Goal: Task Accomplishment & Management: Use online tool/utility

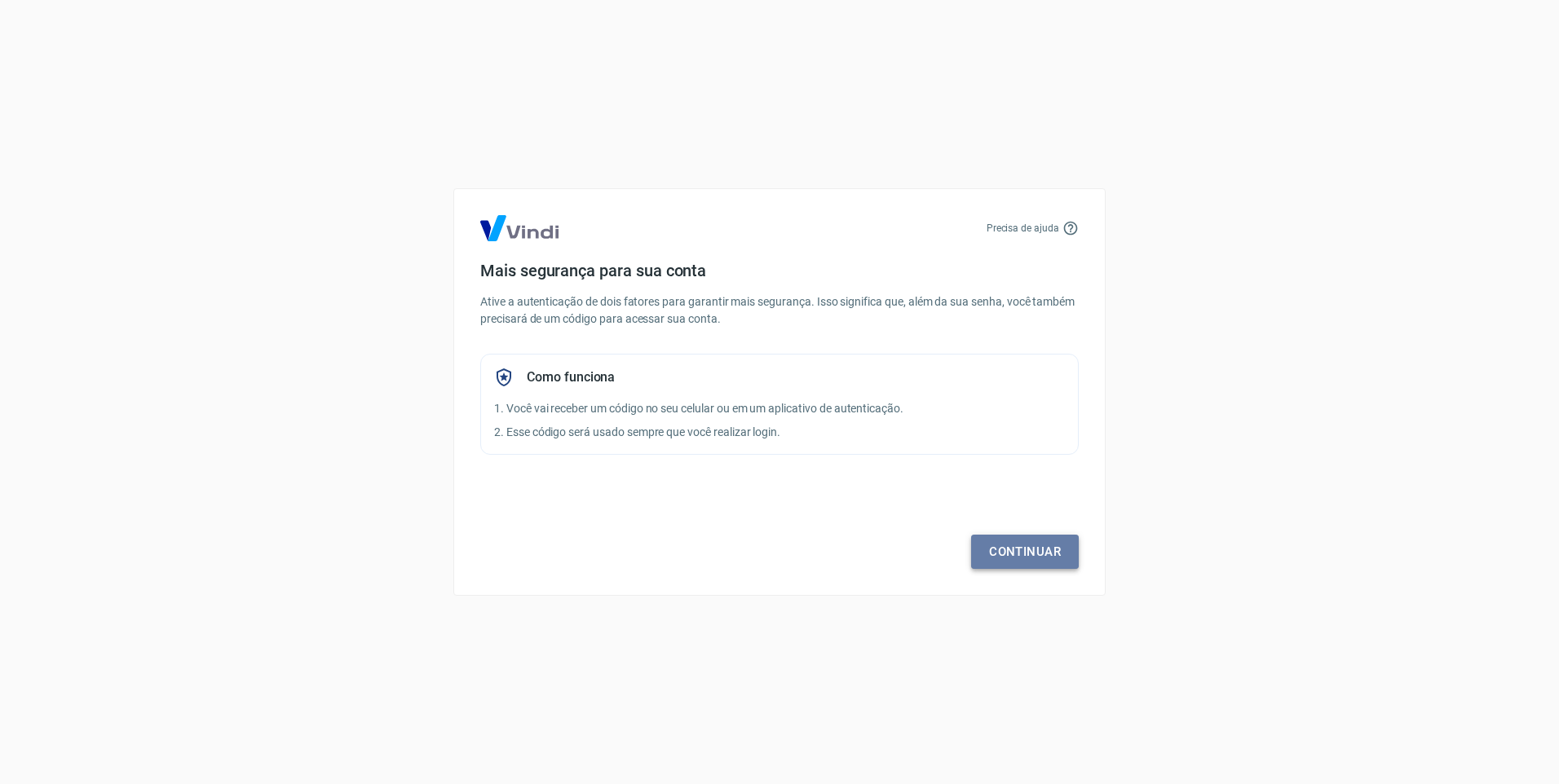
click at [1006, 550] on link "Continuar" at bounding box center [1025, 552] width 108 height 34
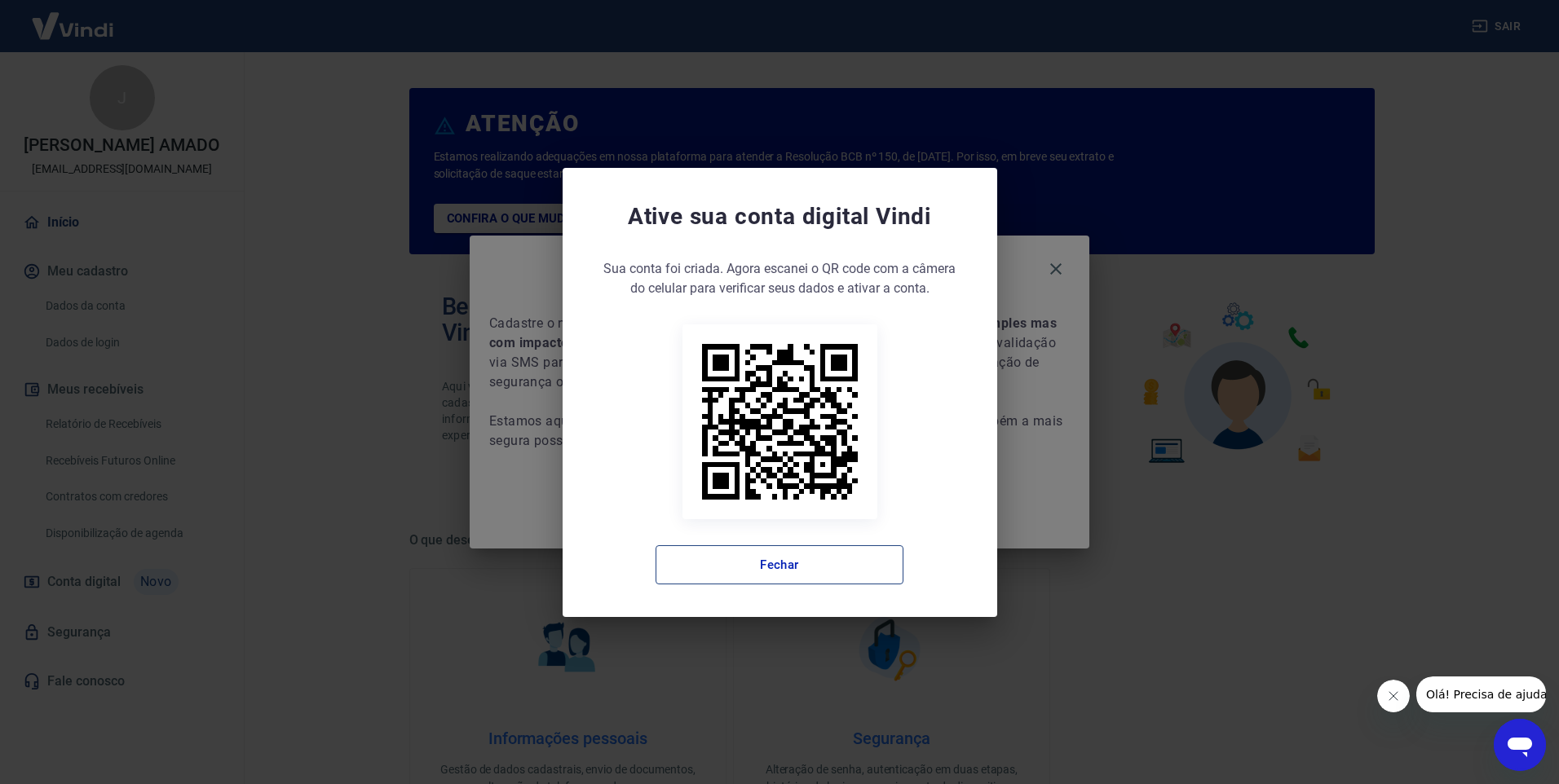
click at [825, 560] on button "Fechar" at bounding box center [779, 565] width 247 height 39
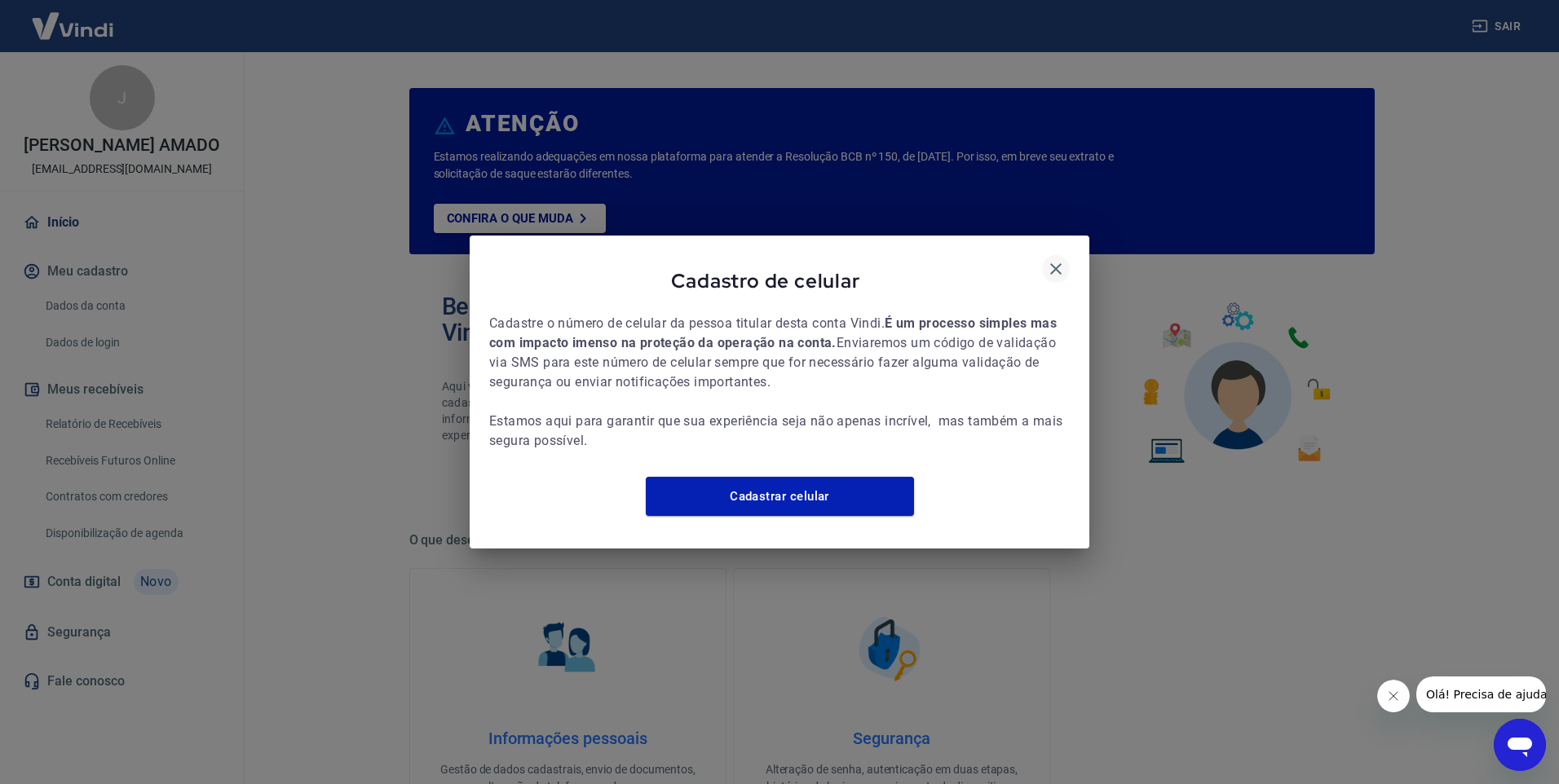
click at [1056, 261] on icon "button" at bounding box center [1055, 269] width 19 height 19
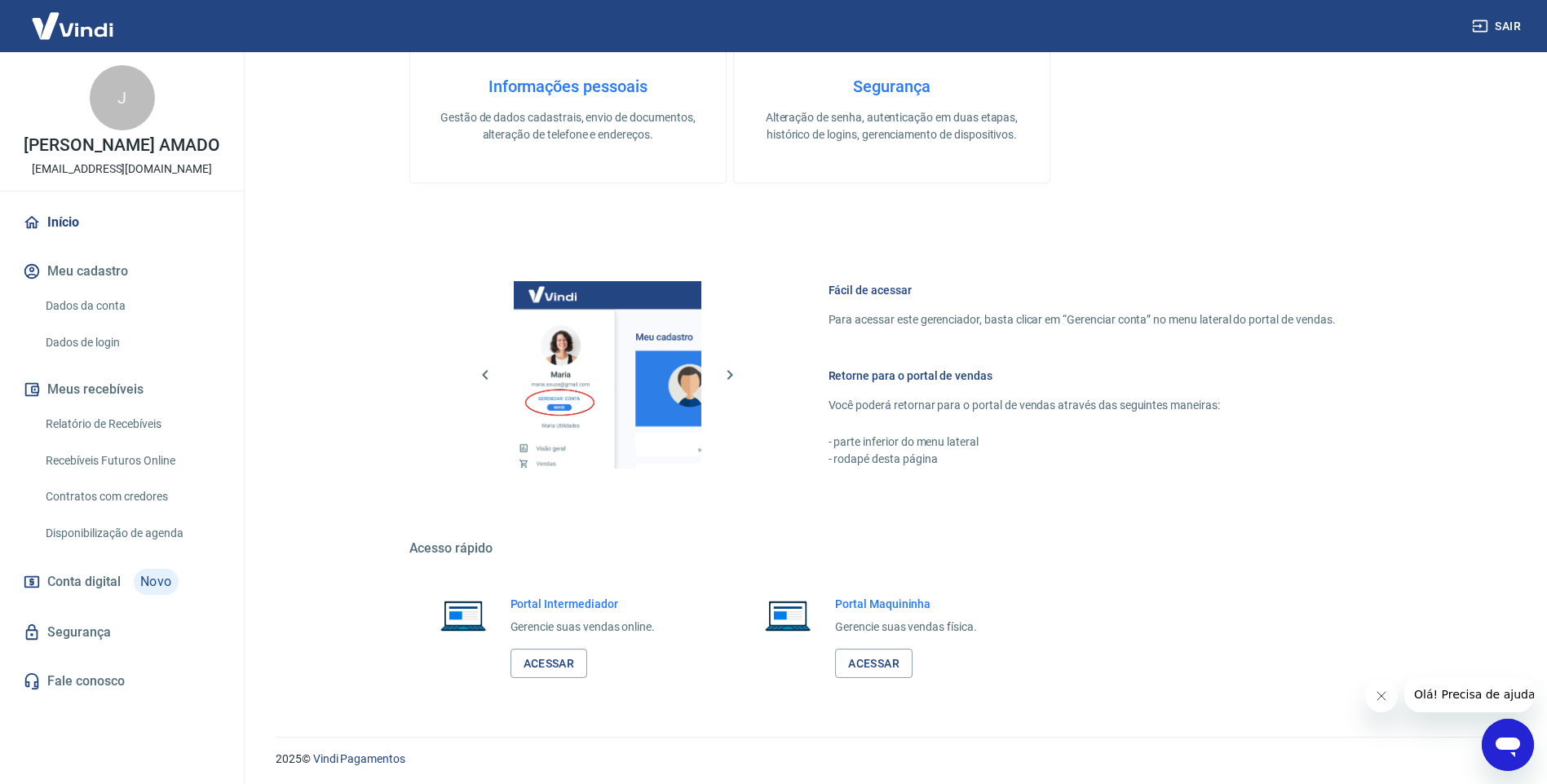
scroll to position [656, 0]
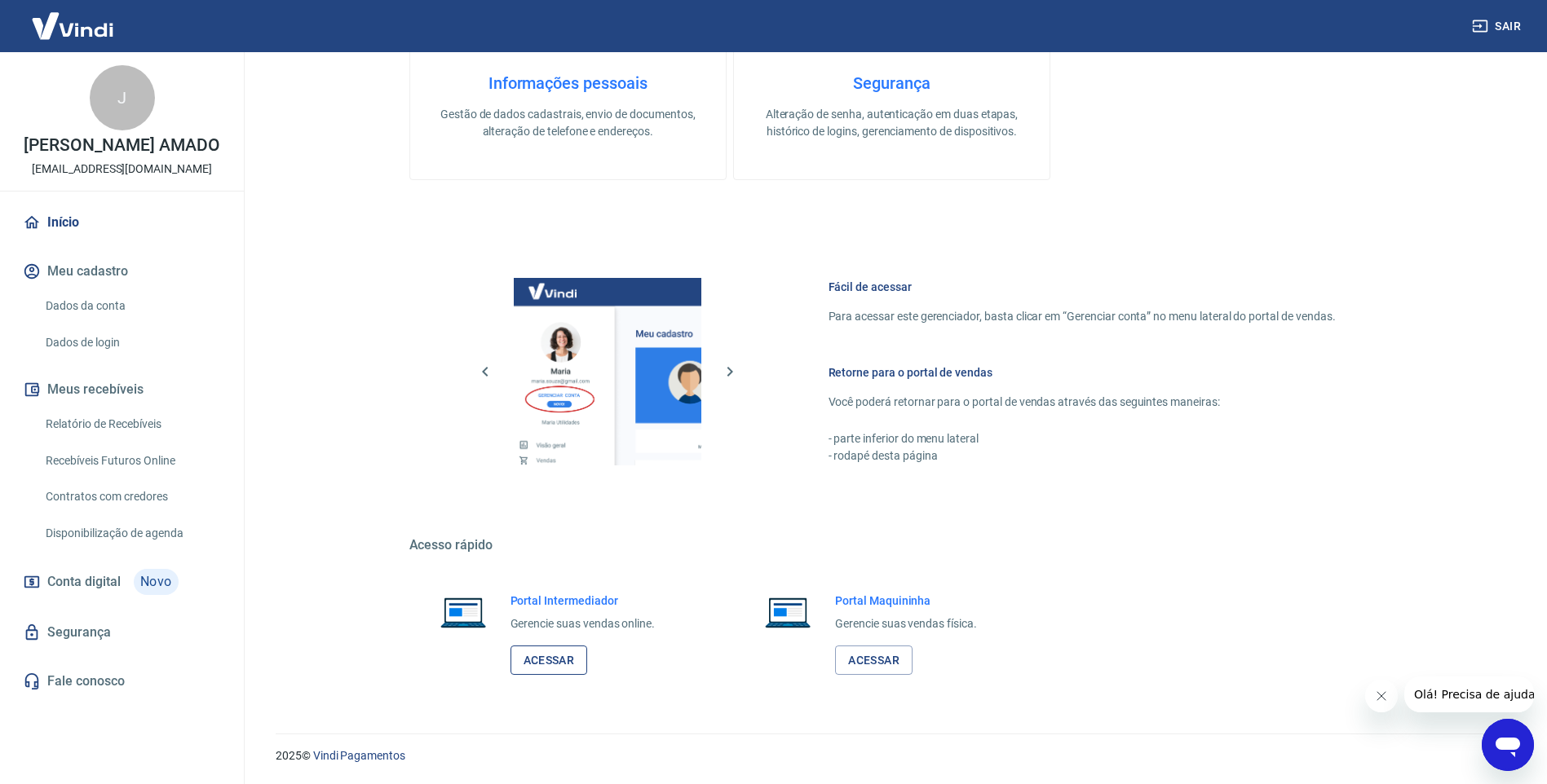
click at [566, 664] on link "Acessar" at bounding box center [549, 661] width 78 height 31
click at [147, 419] on link "Relatório de Recebíveis" at bounding box center [132, 424] width 185 height 33
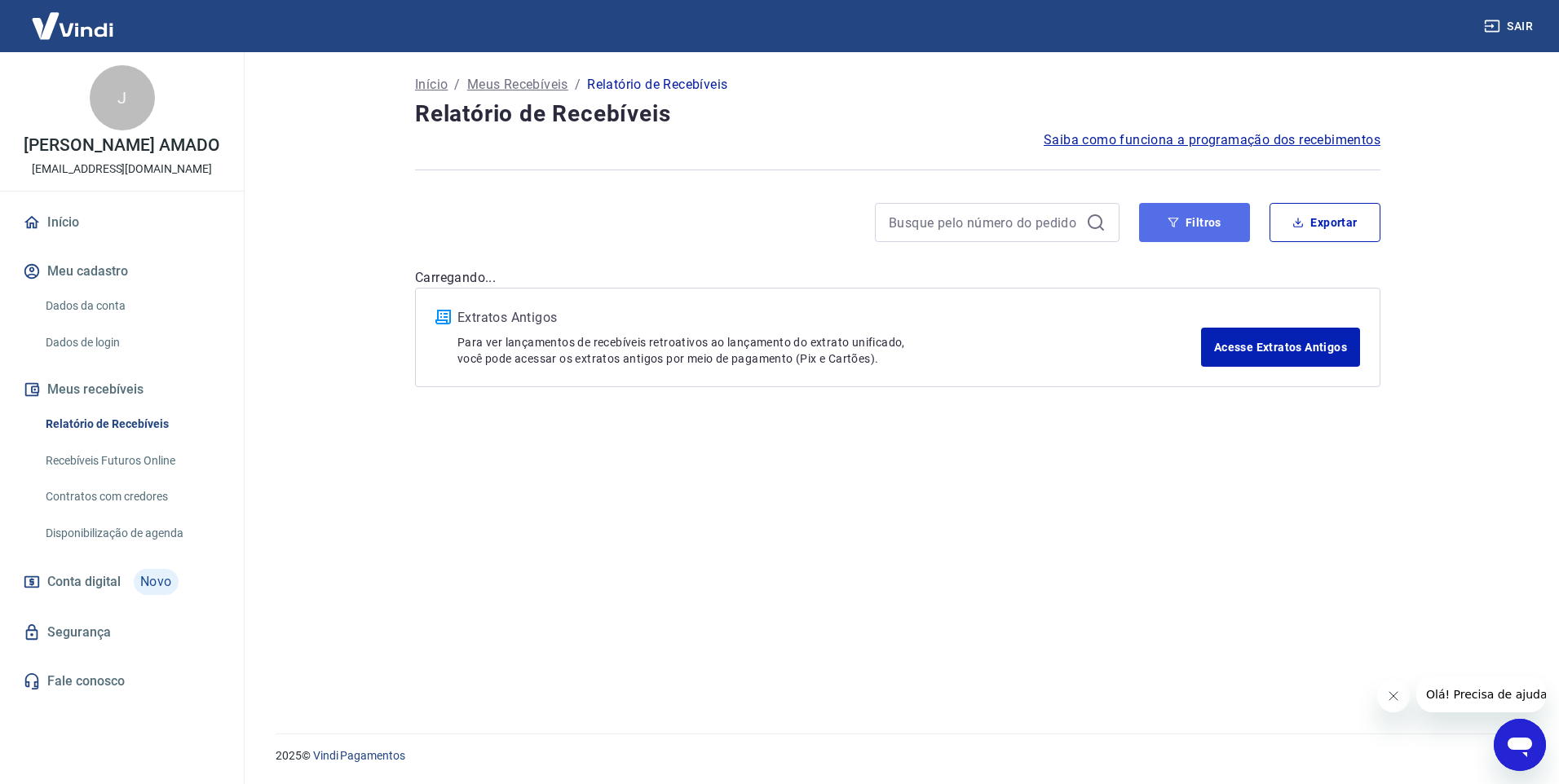
click at [1212, 223] on button "Filtros" at bounding box center [1194, 222] width 111 height 39
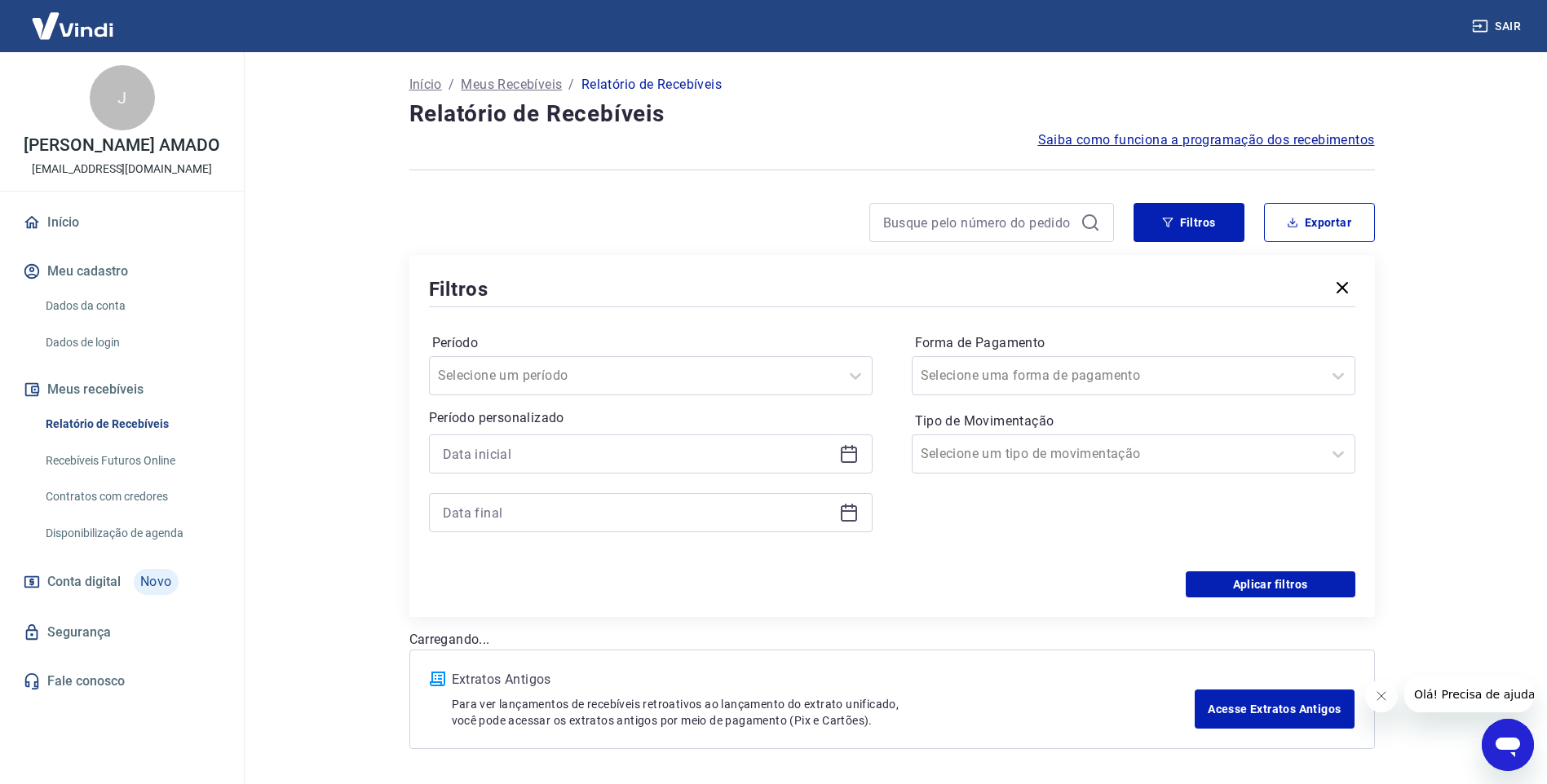
click at [550, 432] on div "Período personalizado" at bounding box center [650, 470] width 443 height 124
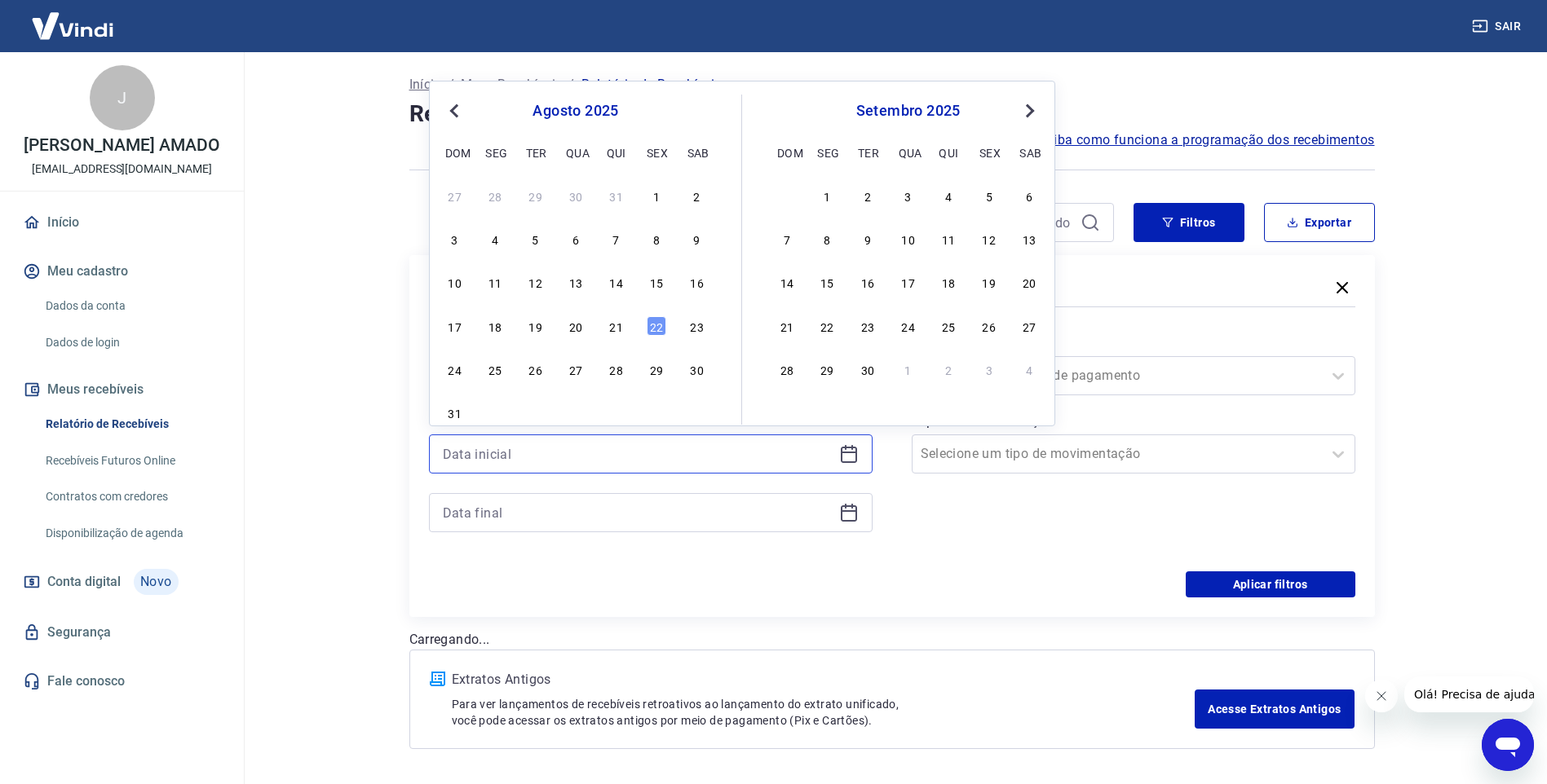
click at [554, 450] on input at bounding box center [638, 454] width 390 height 24
click at [453, 322] on div "17" at bounding box center [455, 326] width 19 height 19
type input "17/08/2025"
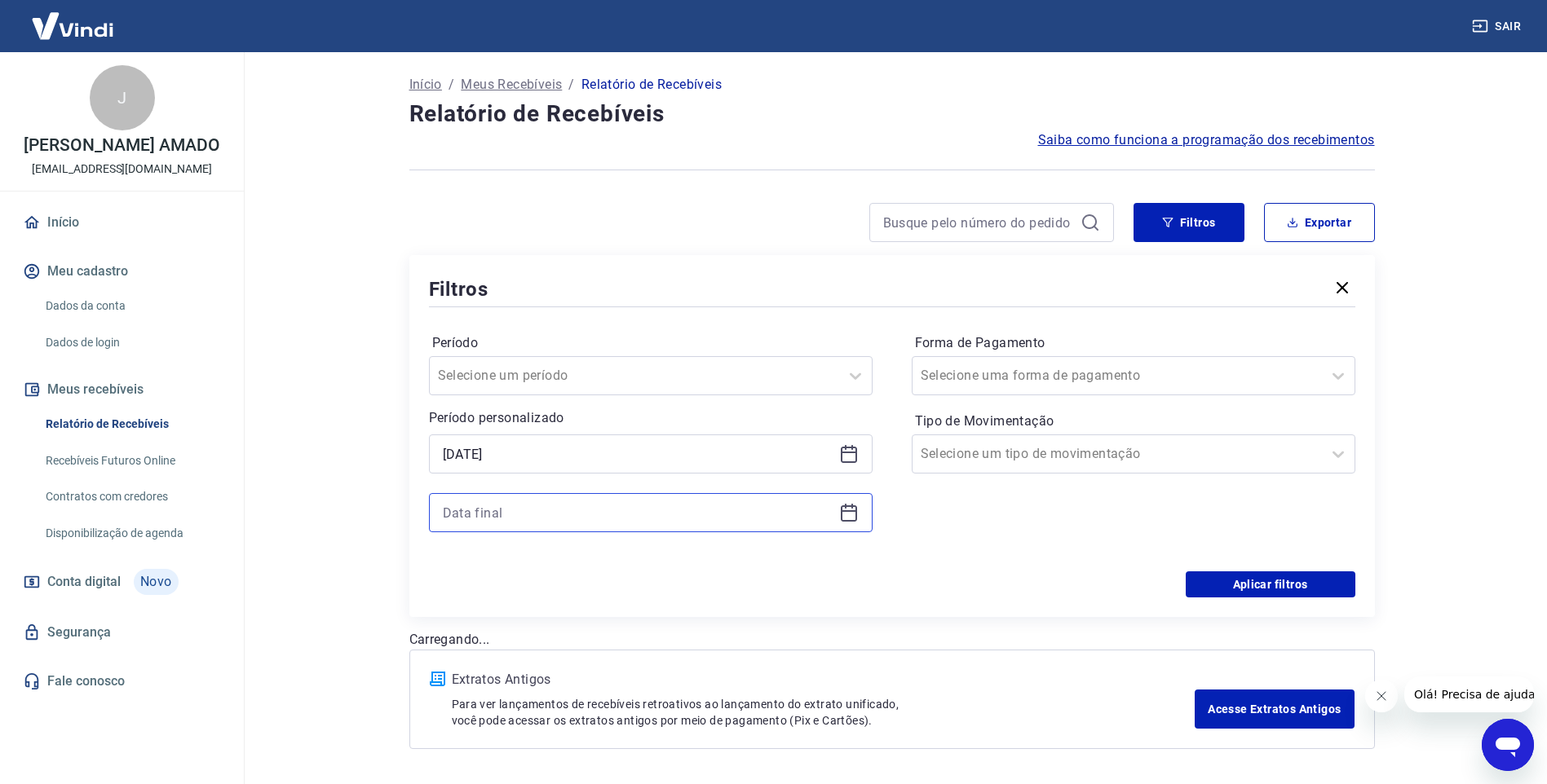
click at [567, 503] on input at bounding box center [638, 513] width 390 height 24
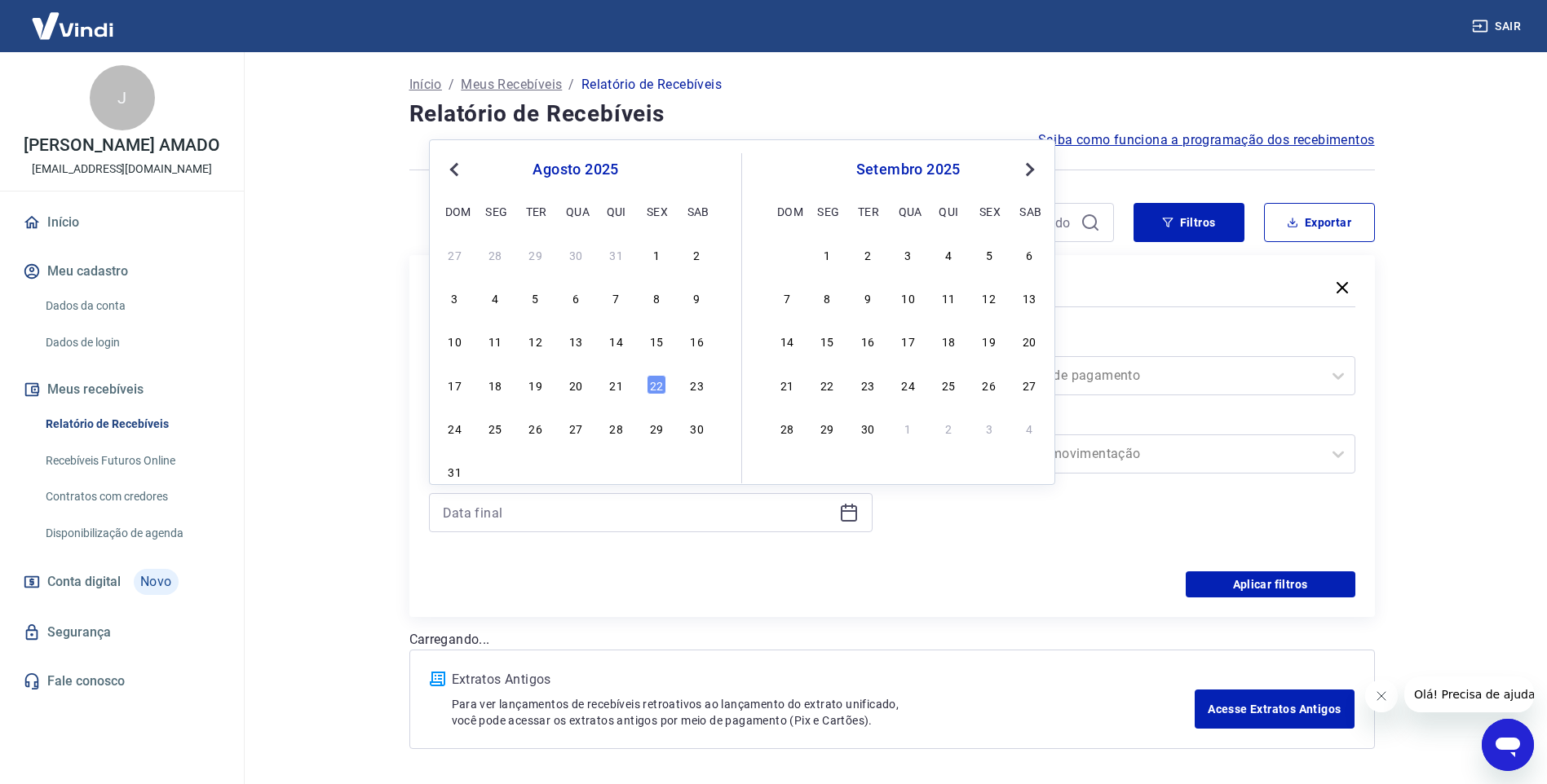
click at [652, 385] on div "22" at bounding box center [656, 385] width 19 height 19
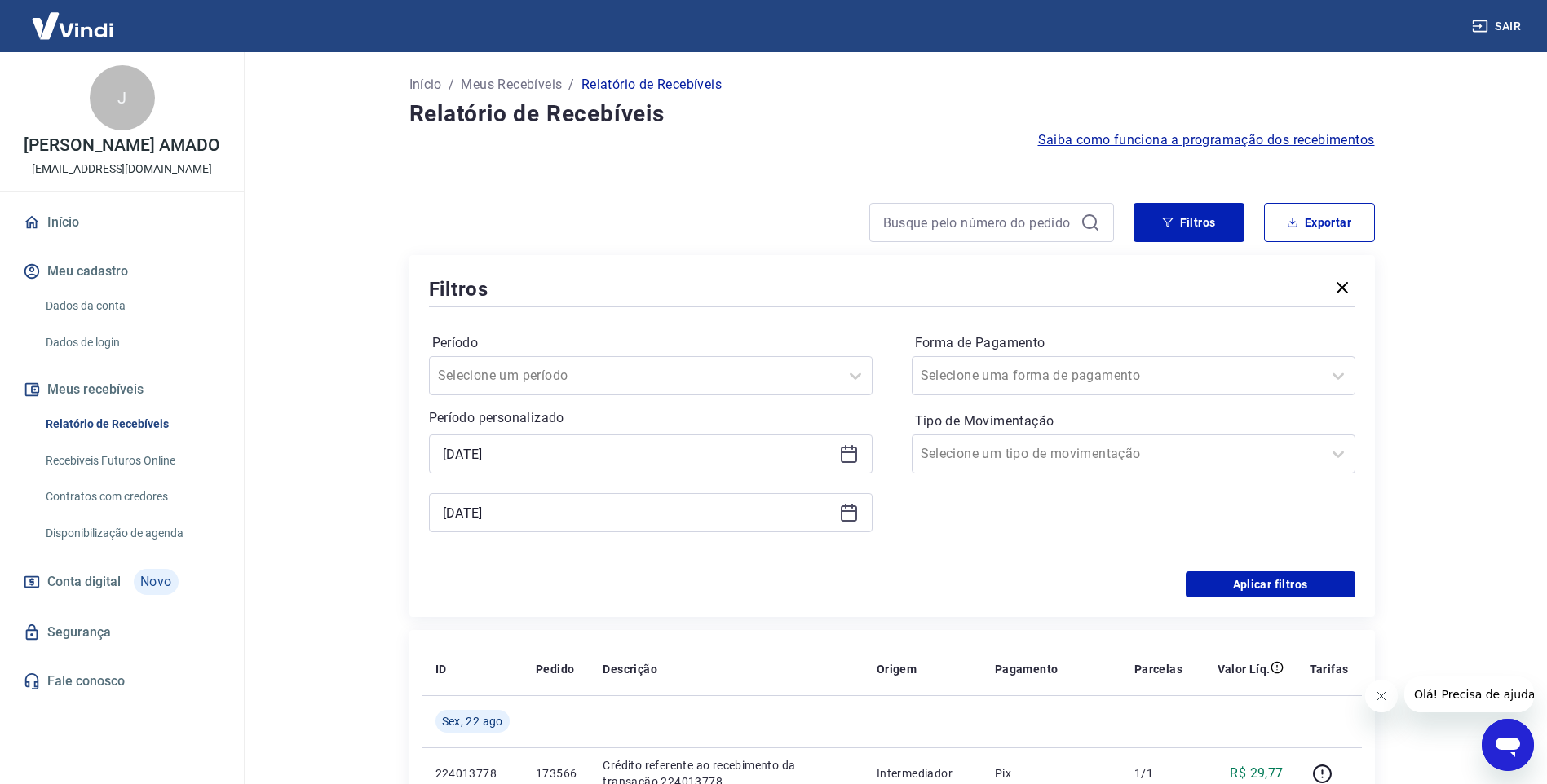
type input "22/08/2025"
click at [1219, 583] on button "Aplicar filtros" at bounding box center [1271, 585] width 170 height 26
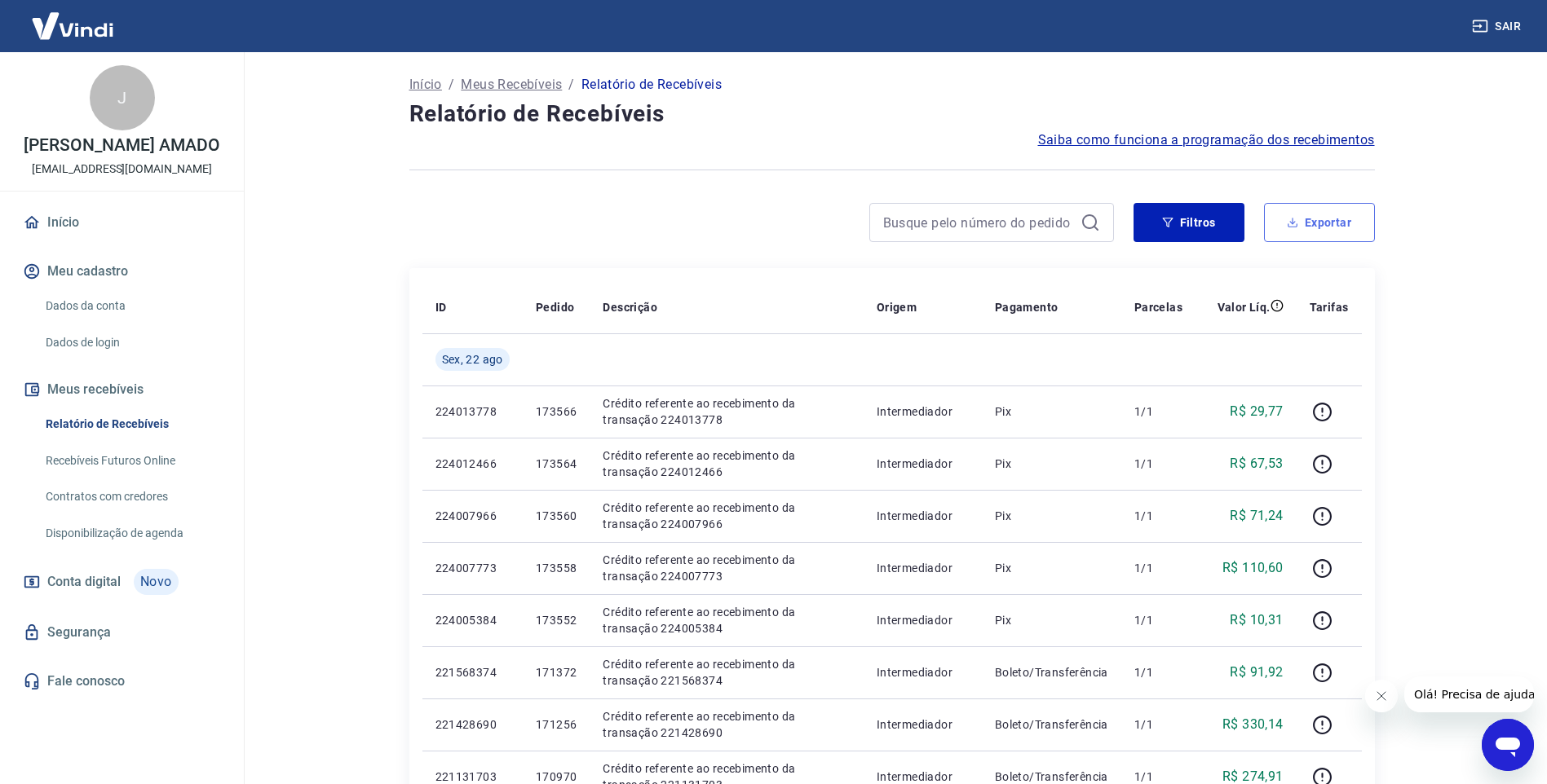
click at [1315, 223] on button "Exportar" at bounding box center [1319, 222] width 111 height 39
type input "17/08/2025"
type input "22/08/2025"
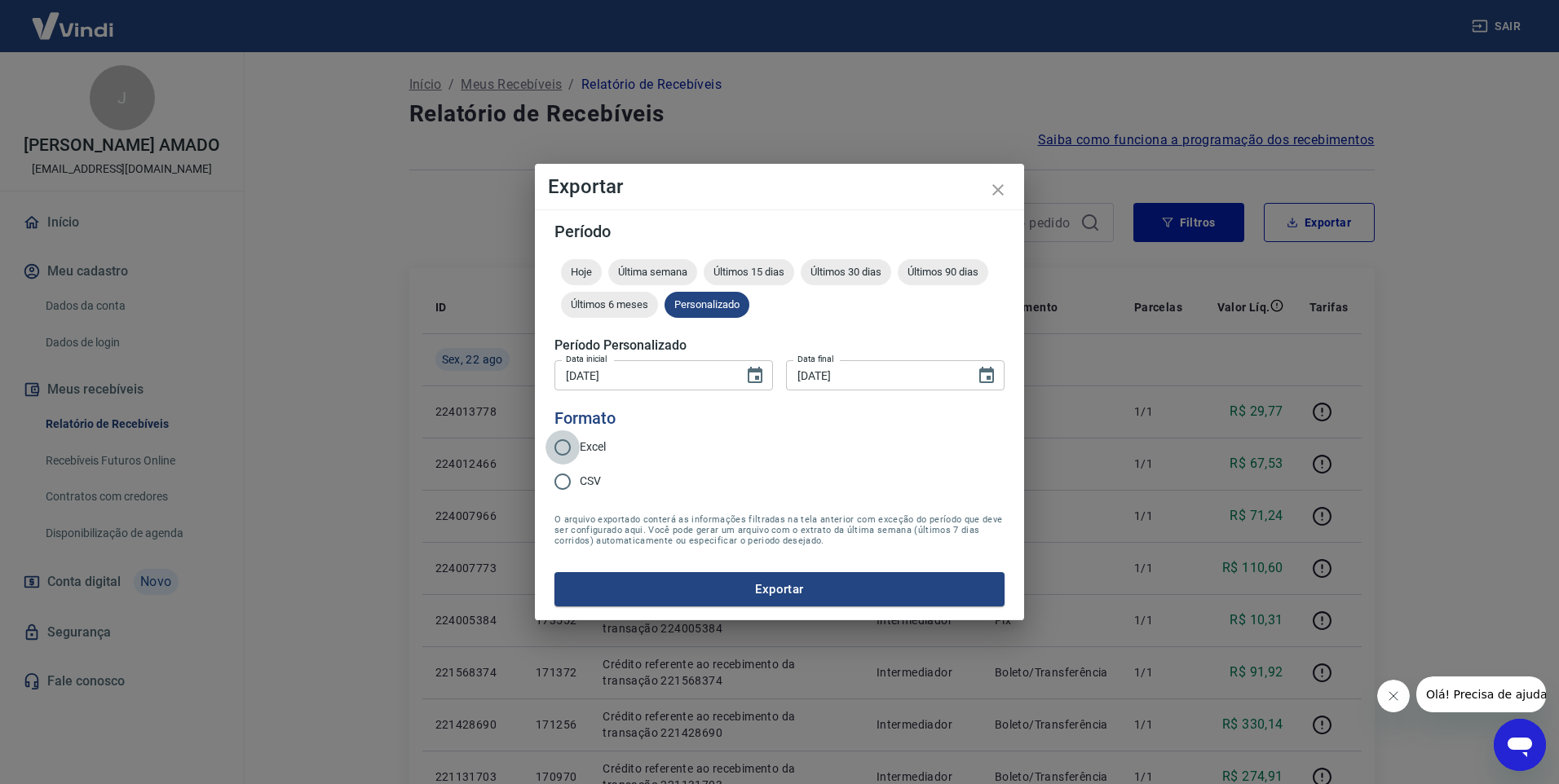
click at [562, 449] on input "Excel" at bounding box center [562, 447] width 34 height 34
radio input "true"
click at [753, 597] on button "Exportar" at bounding box center [779, 589] width 450 height 34
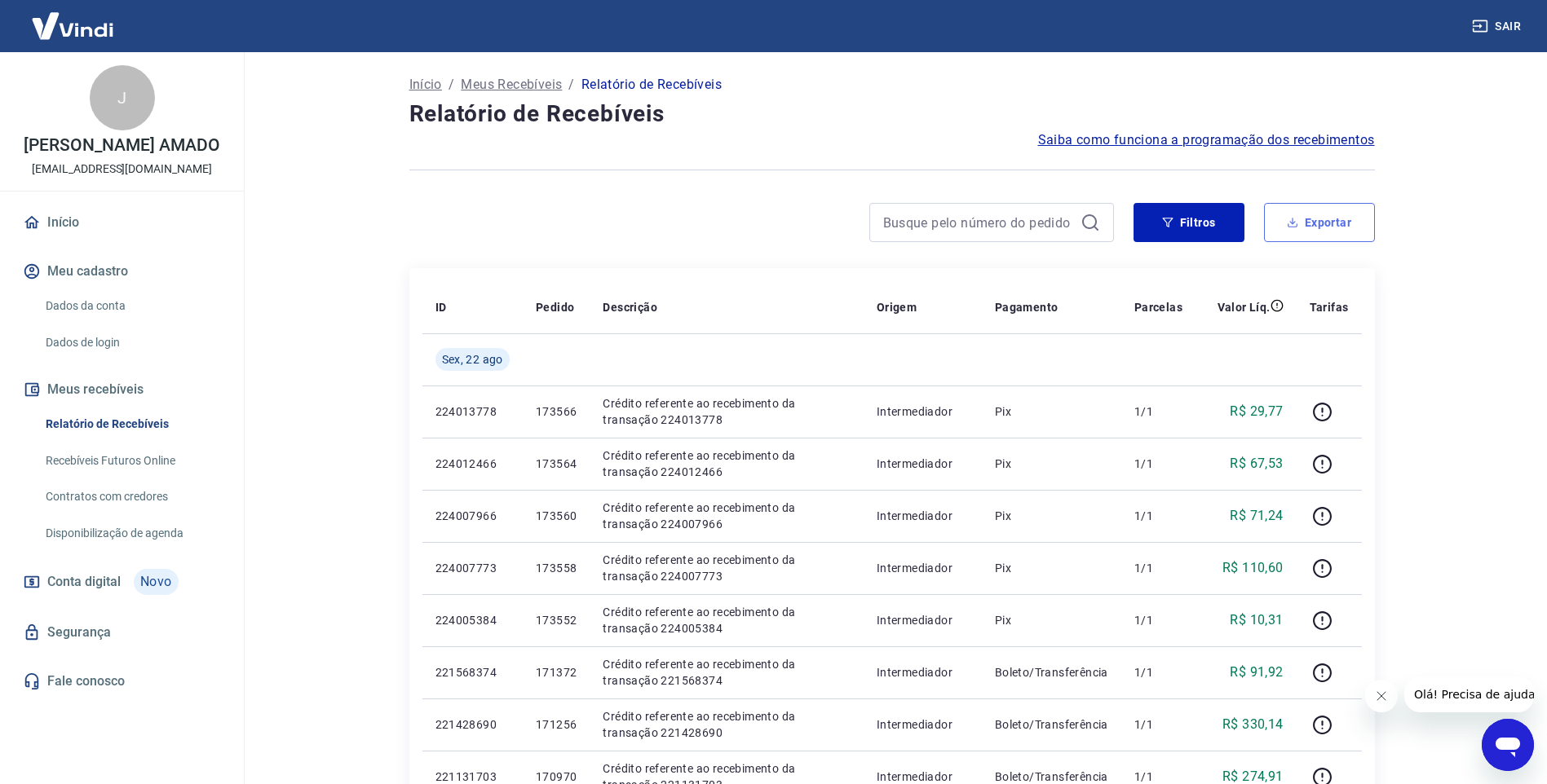
click at [1298, 222] on icon "button" at bounding box center [1292, 222] width 11 height 11
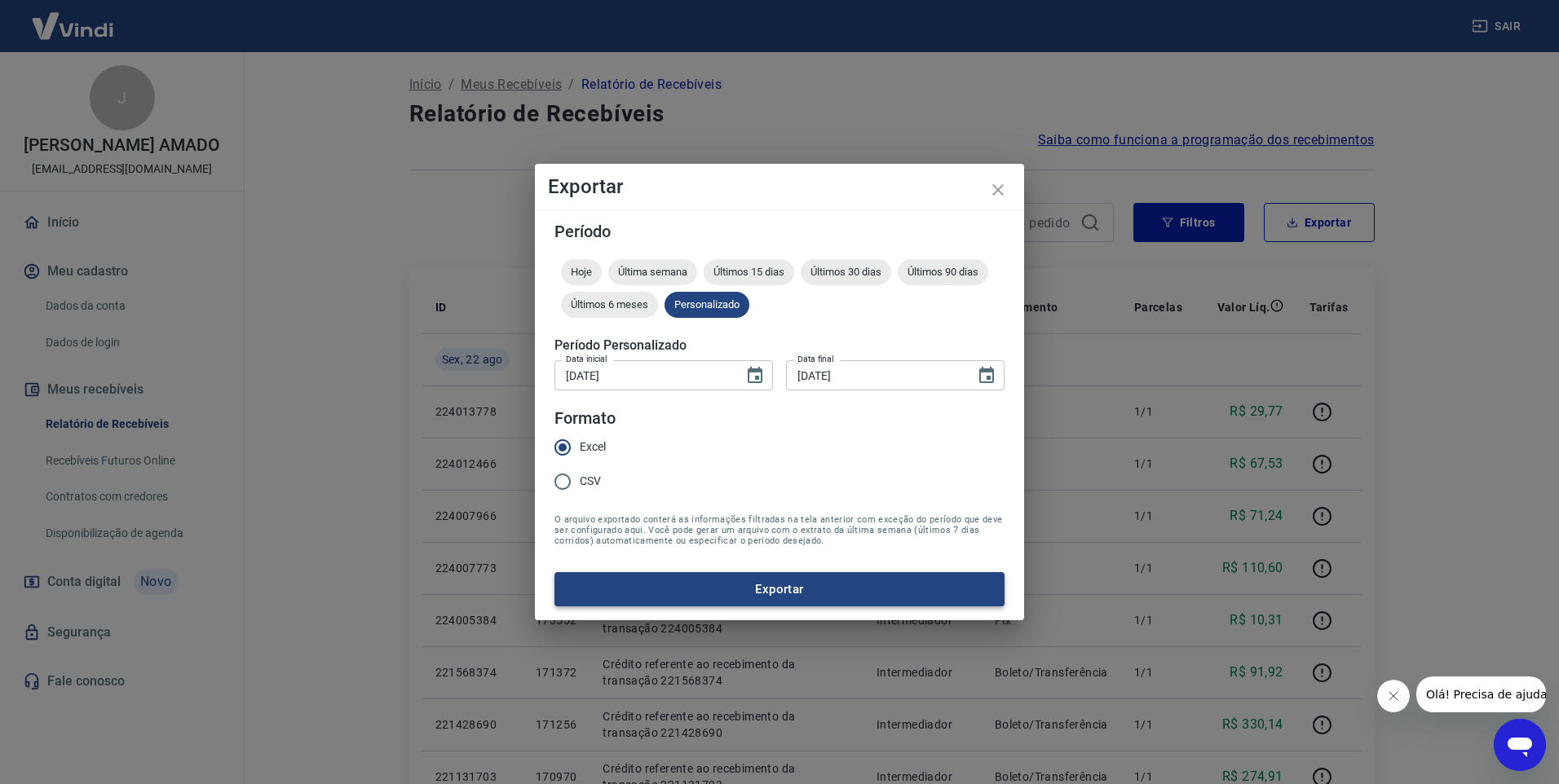
click at [786, 597] on button "Exportar" at bounding box center [779, 589] width 450 height 34
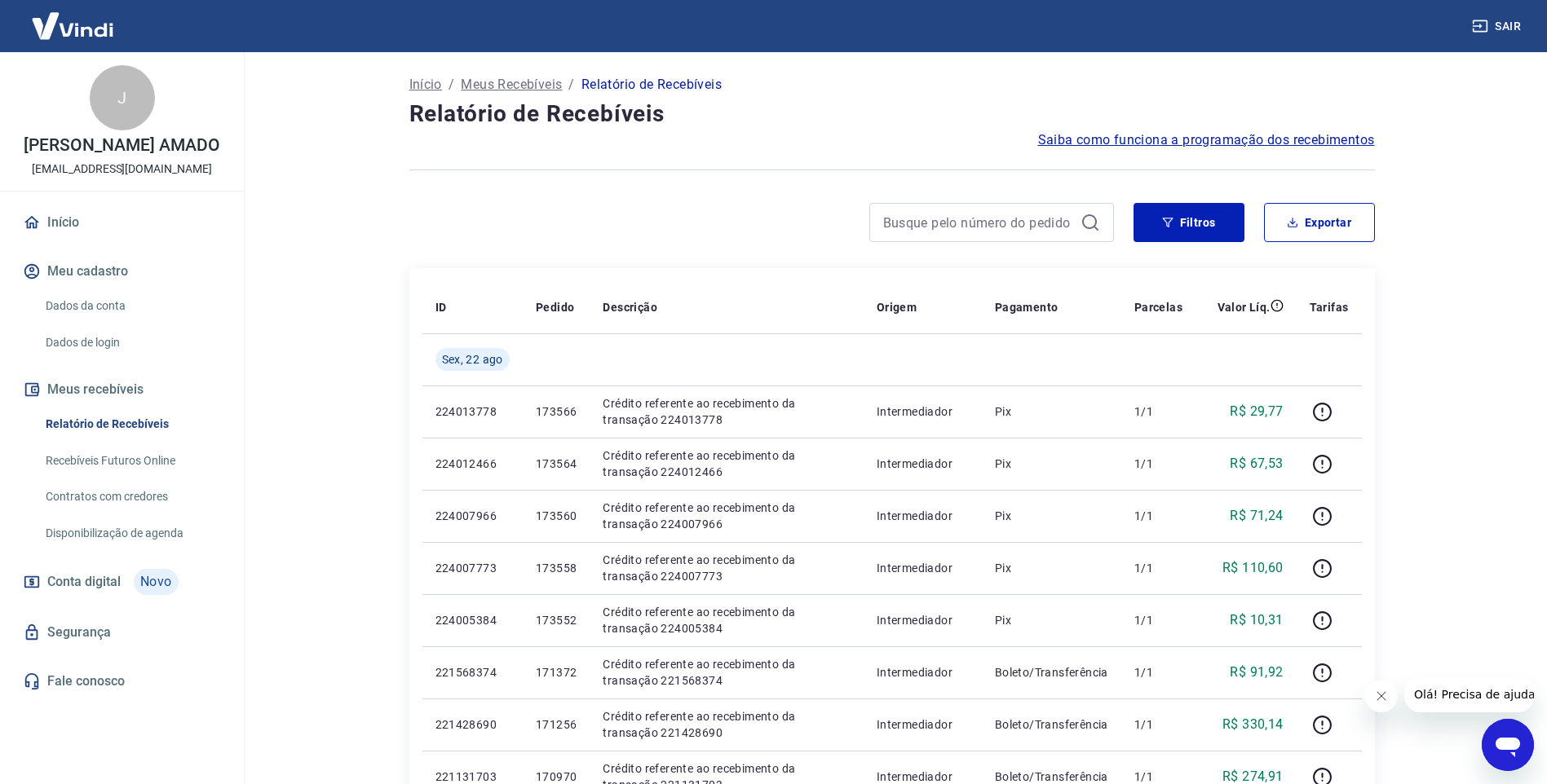
click at [106, 229] on link "Início" at bounding box center [122, 222] width 205 height 36
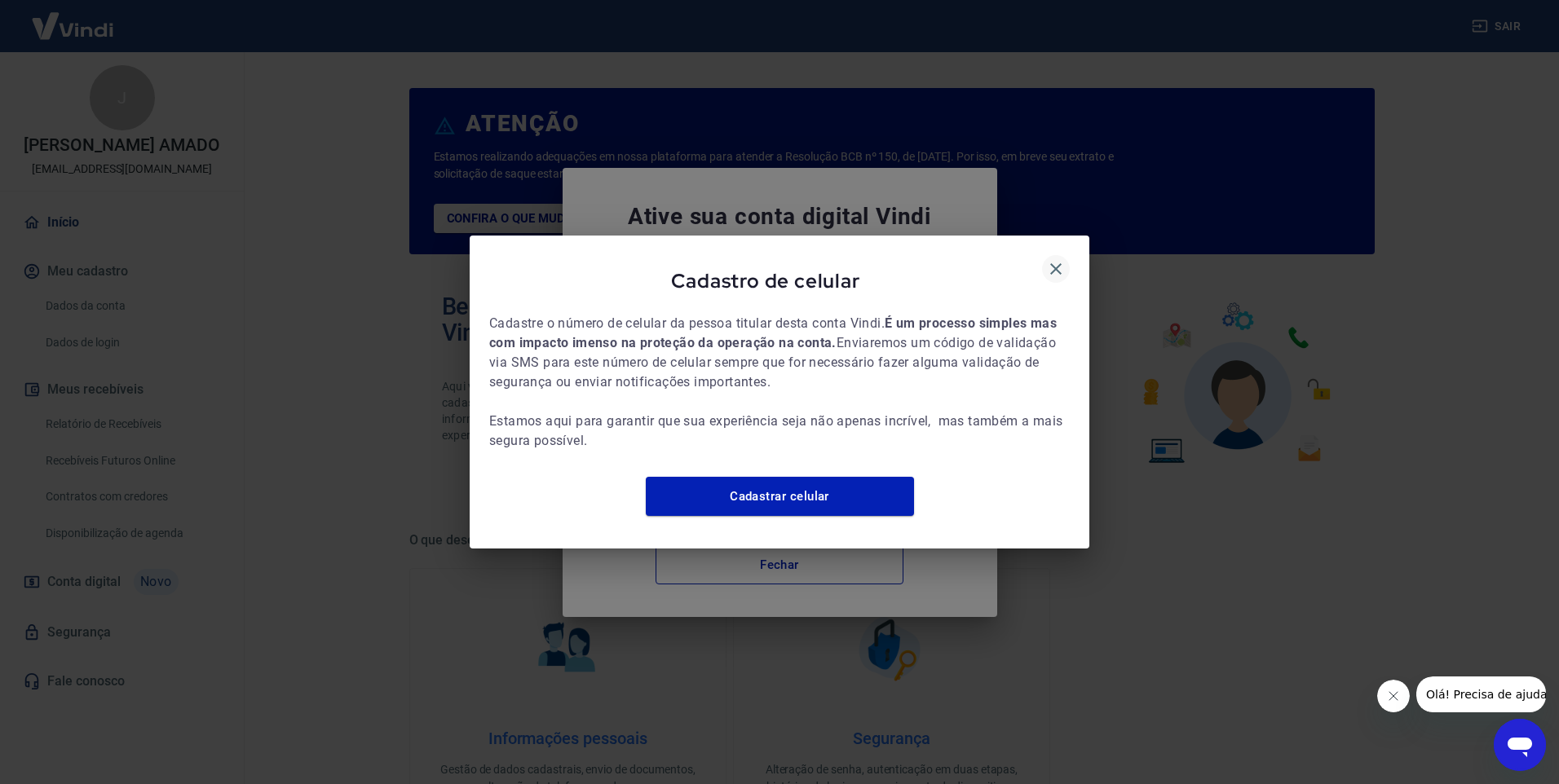
click at [1053, 260] on icon "button" at bounding box center [1055, 269] width 19 height 19
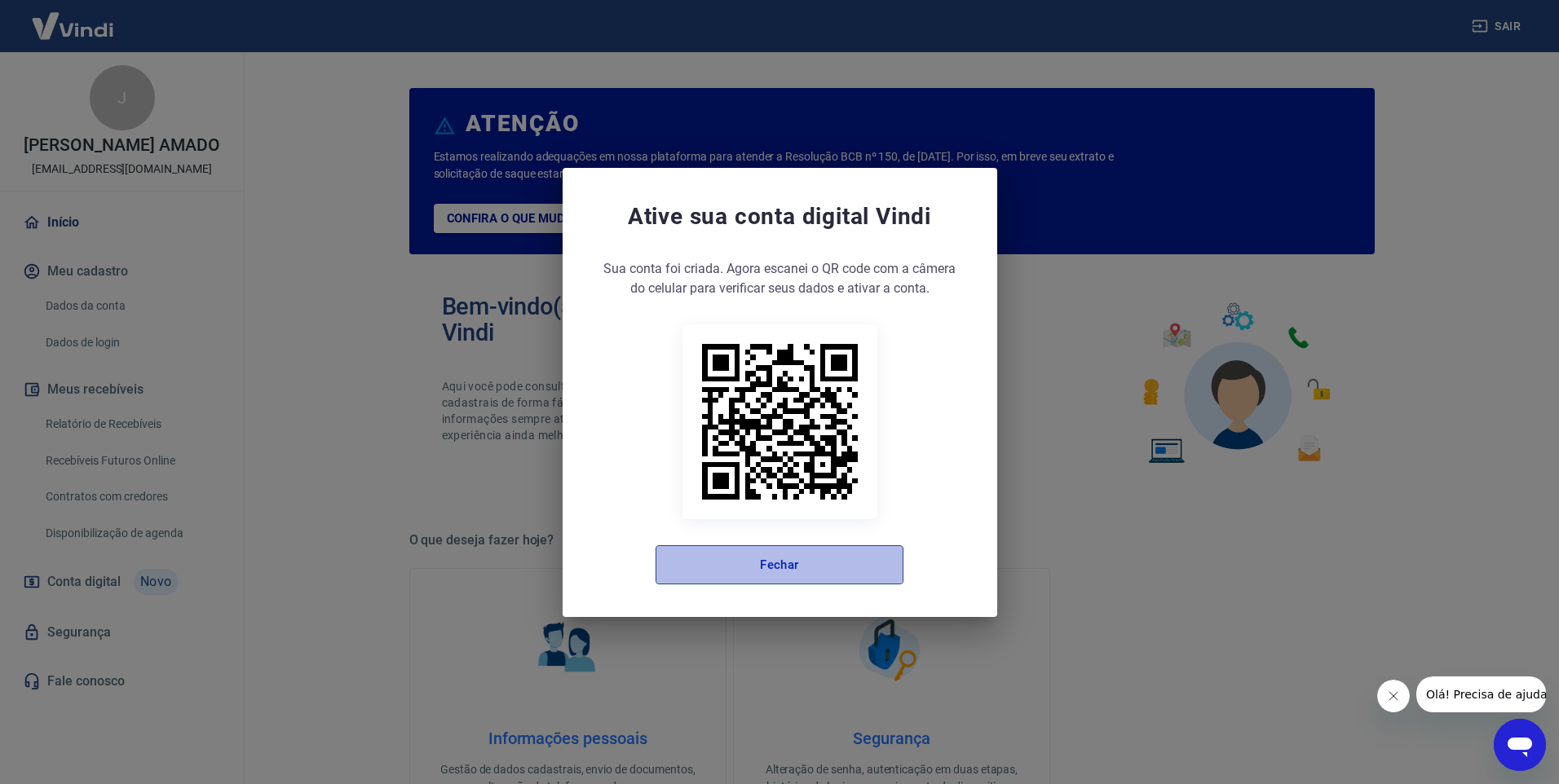
click at [837, 566] on button "Fechar" at bounding box center [779, 565] width 247 height 39
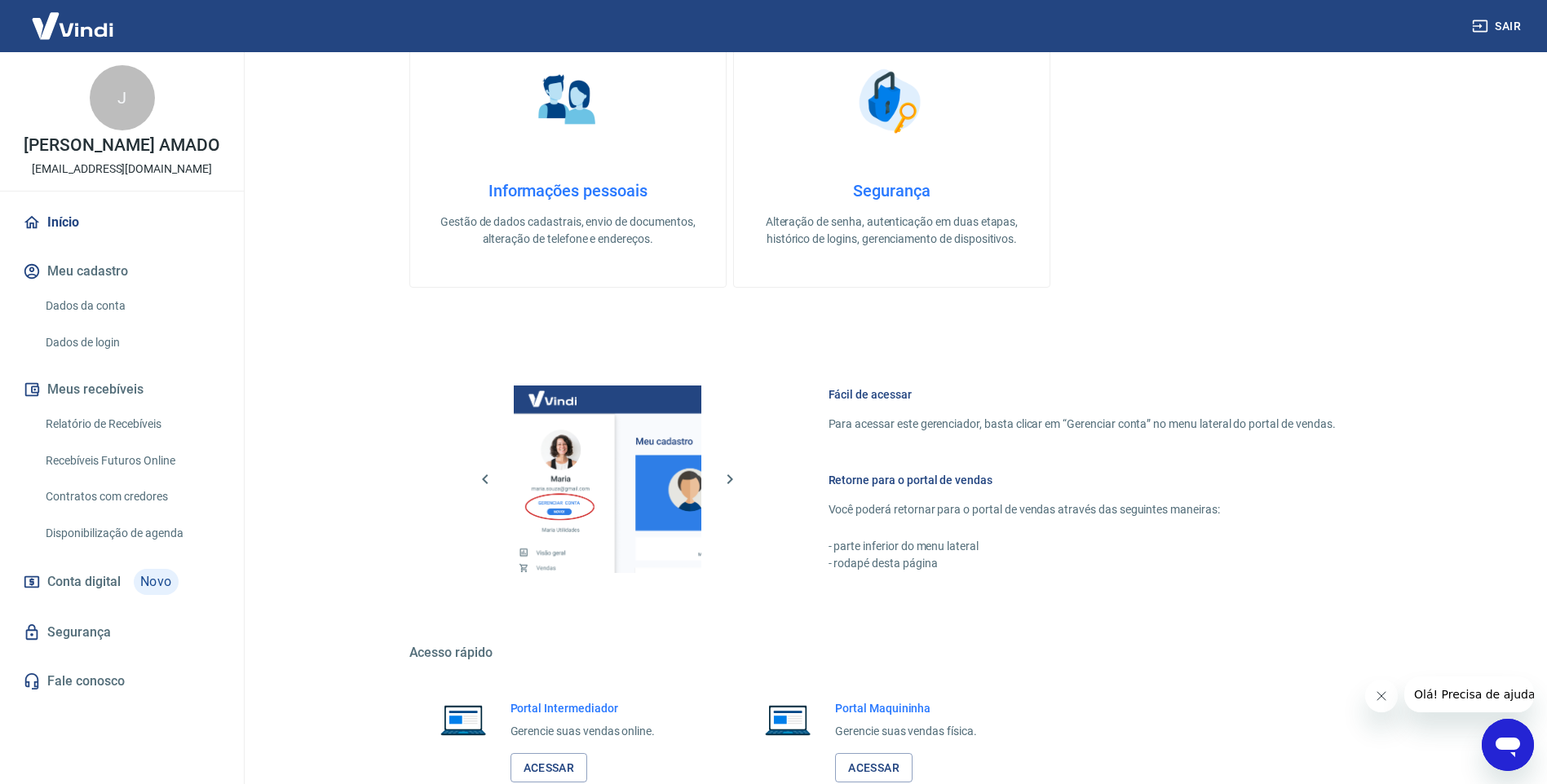
scroll to position [571, 0]
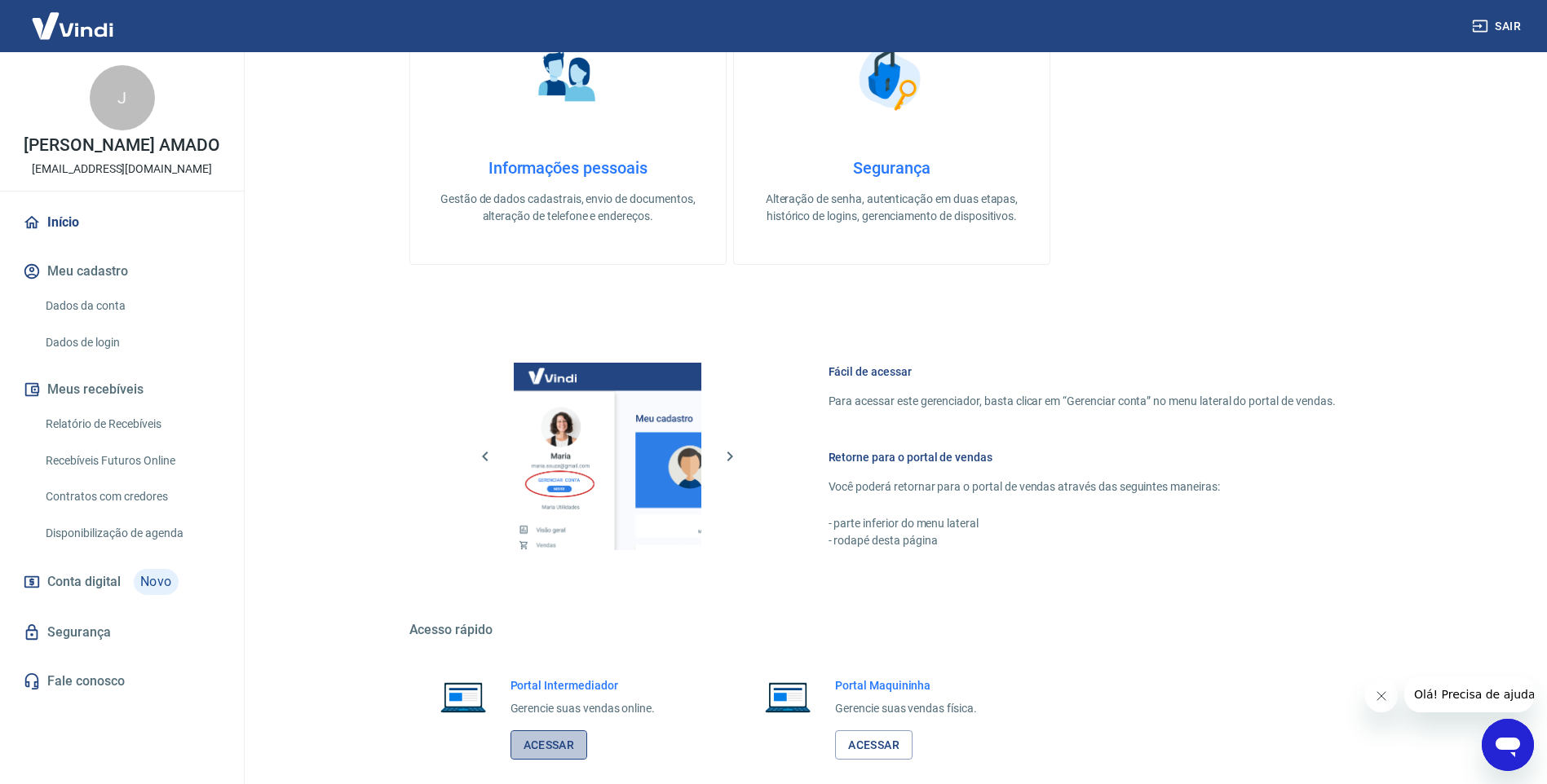
click at [569, 743] on link "Acessar" at bounding box center [549, 745] width 78 height 31
